Goal: Task Accomplishment & Management: Manage account settings

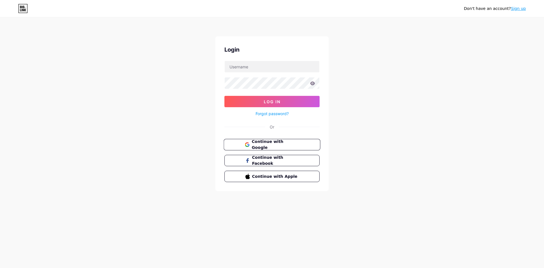
click at [283, 147] on span "Continue with Google" at bounding box center [275, 145] width 47 height 12
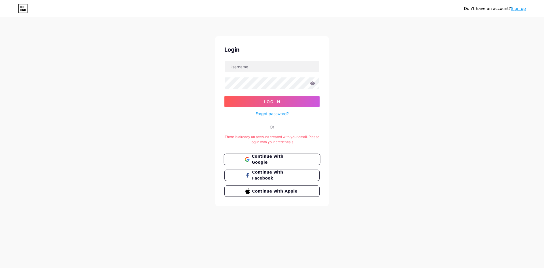
click at [262, 163] on button "Continue with Google" at bounding box center [272, 160] width 97 height 12
click at [250, 157] on span "Continue with Google" at bounding box center [272, 159] width 54 height 12
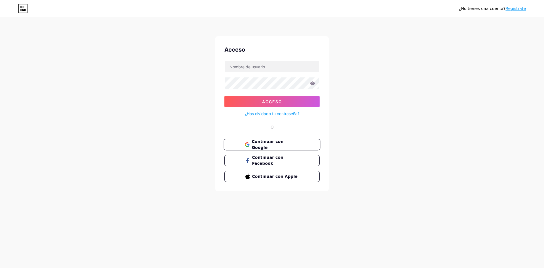
click at [283, 145] on font "Continuar con Google" at bounding box center [268, 144] width 32 height 11
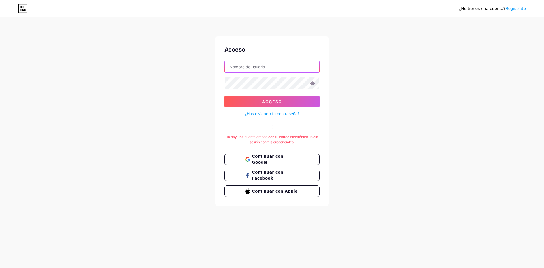
click at [265, 71] on input "text" at bounding box center [272, 66] width 95 height 11
click at [264, 178] on button "Continuar con Facebook" at bounding box center [272, 176] width 97 height 12
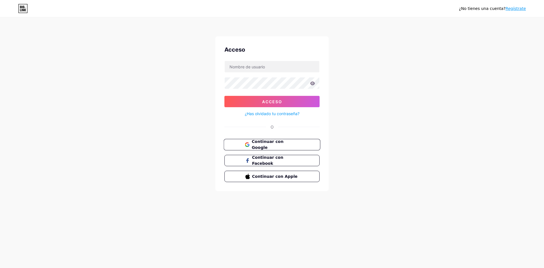
click at [281, 145] on font "Continuar con Google" at bounding box center [268, 144] width 32 height 11
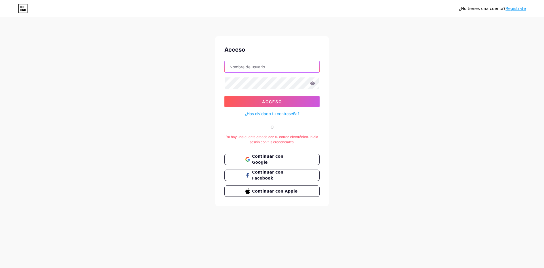
click at [257, 62] on input "text" at bounding box center [272, 66] width 95 height 11
click at [224, 96] on button "Acceso" at bounding box center [271, 101] width 95 height 11
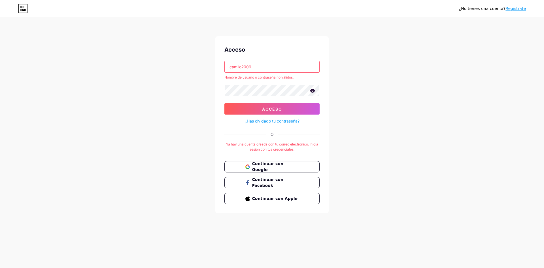
click at [314, 92] on icon at bounding box center [312, 91] width 5 height 4
click at [224, 103] on button "Acceso" at bounding box center [271, 108] width 95 height 11
click at [269, 61] on input "camilo2009" at bounding box center [272, 66] width 95 height 11
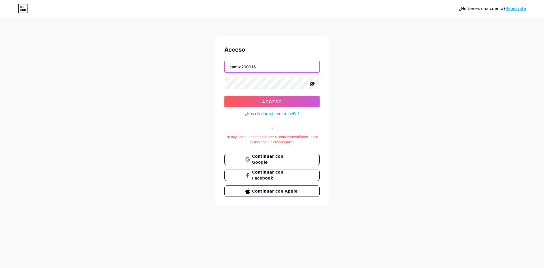
type input "camilo200916"
click at [224, 96] on button "Acceso" at bounding box center [271, 101] width 95 height 11
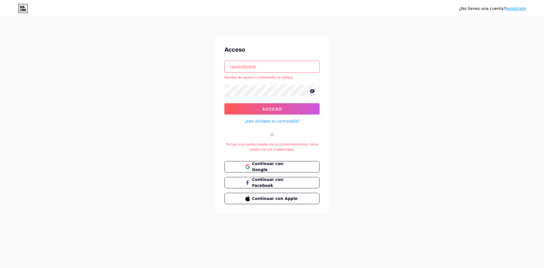
drag, startPoint x: 373, startPoint y: 101, endPoint x: 351, endPoint y: 100, distance: 21.6
click at [373, 101] on div "¿No tienes una cuenta? Regístrate Acceso camilo200916 Nombre de usuario o contr…" at bounding box center [272, 115] width 544 height 231
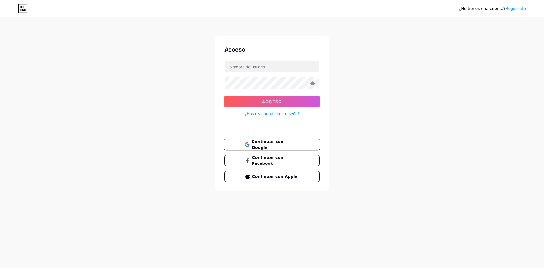
click at [282, 141] on button "Continuar con Google" at bounding box center [272, 145] width 97 height 12
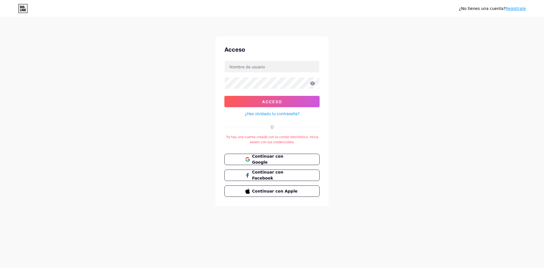
click at [514, 5] on div "¿No tienes una cuenta? Regístrate" at bounding box center [492, 8] width 67 height 9
click at [514, 8] on font "Regístrate" at bounding box center [516, 8] width 20 height 5
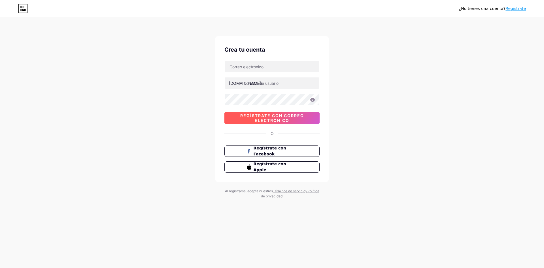
click at [283, 120] on font "Regístrate con correo electrónico" at bounding box center [272, 118] width 64 height 10
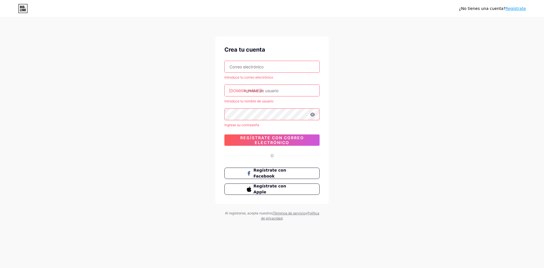
click at [274, 64] on input "text" at bounding box center [272, 66] width 95 height 11
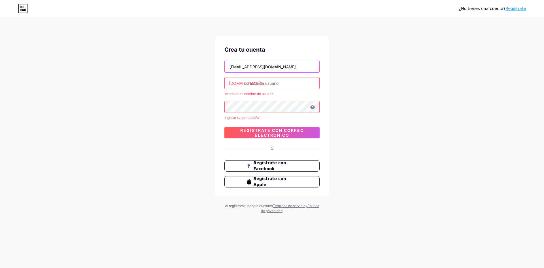
type input "[EMAIL_ADDRESS][DOMAIN_NAME]"
click at [290, 80] on input "text" at bounding box center [272, 82] width 95 height 11
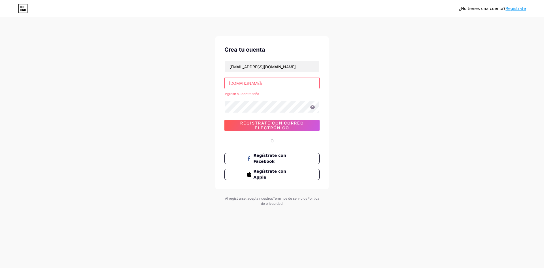
type input "c"
click at [260, 127] on font "Regístrate con correo electrónico" at bounding box center [272, 125] width 64 height 10
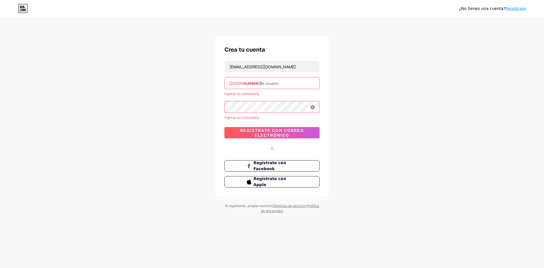
click at [271, 86] on input "text" at bounding box center [272, 82] width 95 height 11
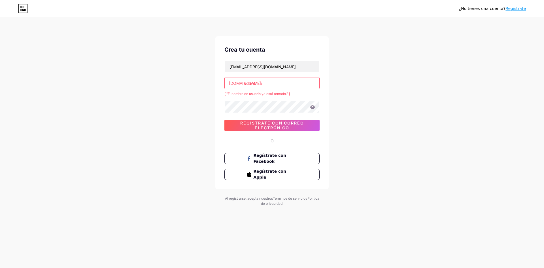
type input "ecover"
click at [313, 108] on icon at bounding box center [312, 107] width 5 height 4
click at [246, 125] on span "Regístrate con correo electrónico" at bounding box center [271, 125] width 95 height 10
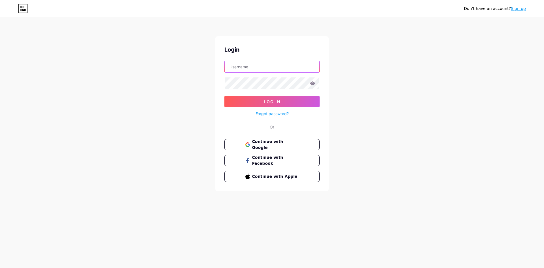
click at [268, 68] on input "text" at bounding box center [272, 66] width 95 height 11
click at [257, 65] on input "eco-ver sas" at bounding box center [272, 66] width 95 height 11
type input "ecover"
click at [224, 96] on button "Log In" at bounding box center [271, 101] width 95 height 11
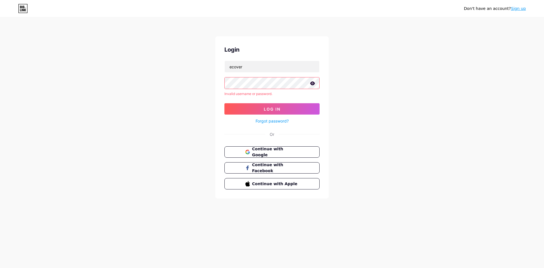
click at [266, 91] on form "ecover Invalid username or password. Log In Forgot password?" at bounding box center [271, 93] width 95 height 64
click at [313, 83] on icon at bounding box center [312, 83] width 5 height 4
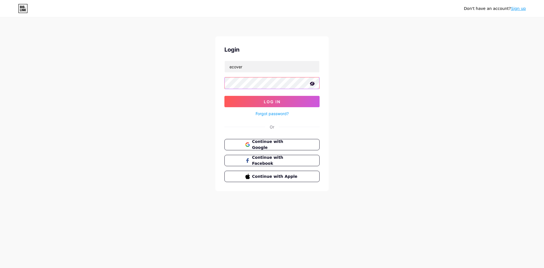
click at [224, 96] on button "Log In" at bounding box center [271, 101] width 95 height 11
click at [288, 69] on input "text" at bounding box center [272, 66] width 95 height 11
type input "ecover"
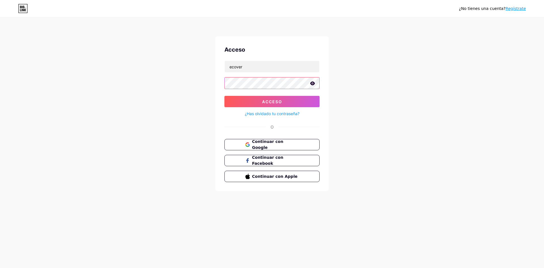
click at [224, 96] on button "Acceso" at bounding box center [271, 101] width 95 height 11
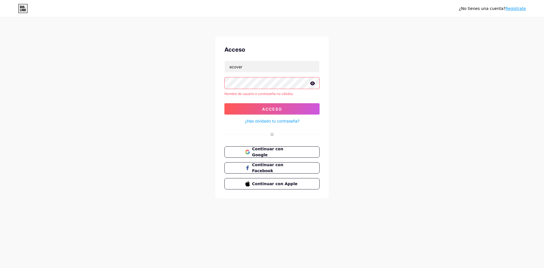
click at [311, 84] on icon at bounding box center [312, 83] width 5 height 4
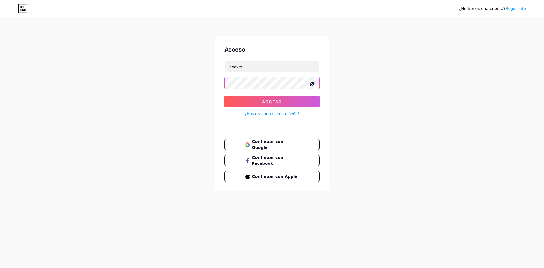
click at [224, 96] on button "Acceso" at bounding box center [271, 101] width 95 height 11
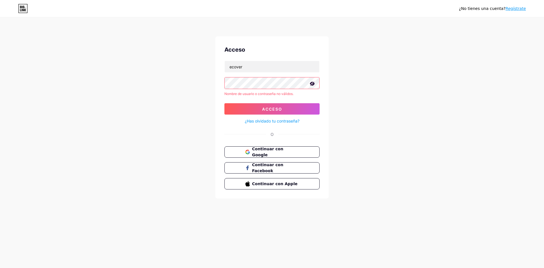
click at [277, 118] on font "¿Has olvidado tu contraseña?" at bounding box center [272, 120] width 55 height 5
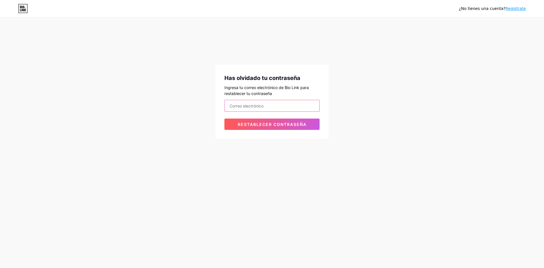
click at [287, 106] on input "email" at bounding box center [272, 105] width 95 height 11
click at [224, 118] on button "Restablecer contraseña" at bounding box center [271, 123] width 95 height 11
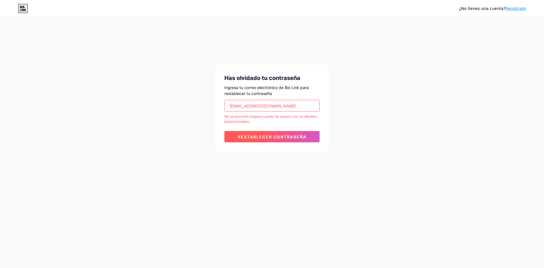
click at [294, 135] on font "Restablecer contraseña" at bounding box center [272, 136] width 69 height 5
click at [309, 104] on input "[EMAIL_ADDRESS][DOMAIN_NAME]" at bounding box center [272, 105] width 95 height 11
type input "j"
paste input "[DOMAIN_NAME][EMAIL_ADDRESS][DOMAIN_NAME]"
type input "[DOMAIN_NAME][EMAIL_ADDRESS][DOMAIN_NAME]"
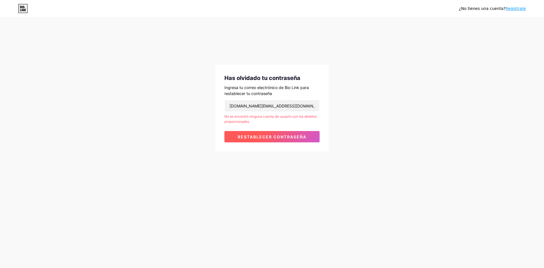
drag, startPoint x: 267, startPoint y: 132, endPoint x: 262, endPoint y: 136, distance: 6.0
click at [265, 136] on button "Restablecer contraseña" at bounding box center [271, 136] width 95 height 11
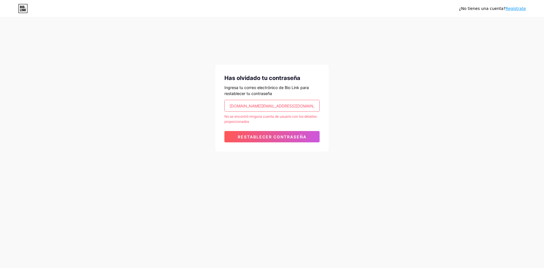
click at [269, 143] on div "Has olvidado tu contraseña Ingresa tu correo electrónico de Bio Link para resta…" at bounding box center [271, 108] width 113 height 87
drag, startPoint x: 264, startPoint y: 141, endPoint x: 261, endPoint y: 135, distance: 7.0
click at [264, 139] on button "Restablecer contraseña" at bounding box center [271, 136] width 95 height 11
drag, startPoint x: 276, startPoint y: 106, endPoint x: 271, endPoint y: 127, distance: 21.6
click at [276, 107] on input "Ecov.sas@gmail.com" at bounding box center [272, 105] width 95 height 11
